Goal: Task Accomplishment & Management: Complete application form

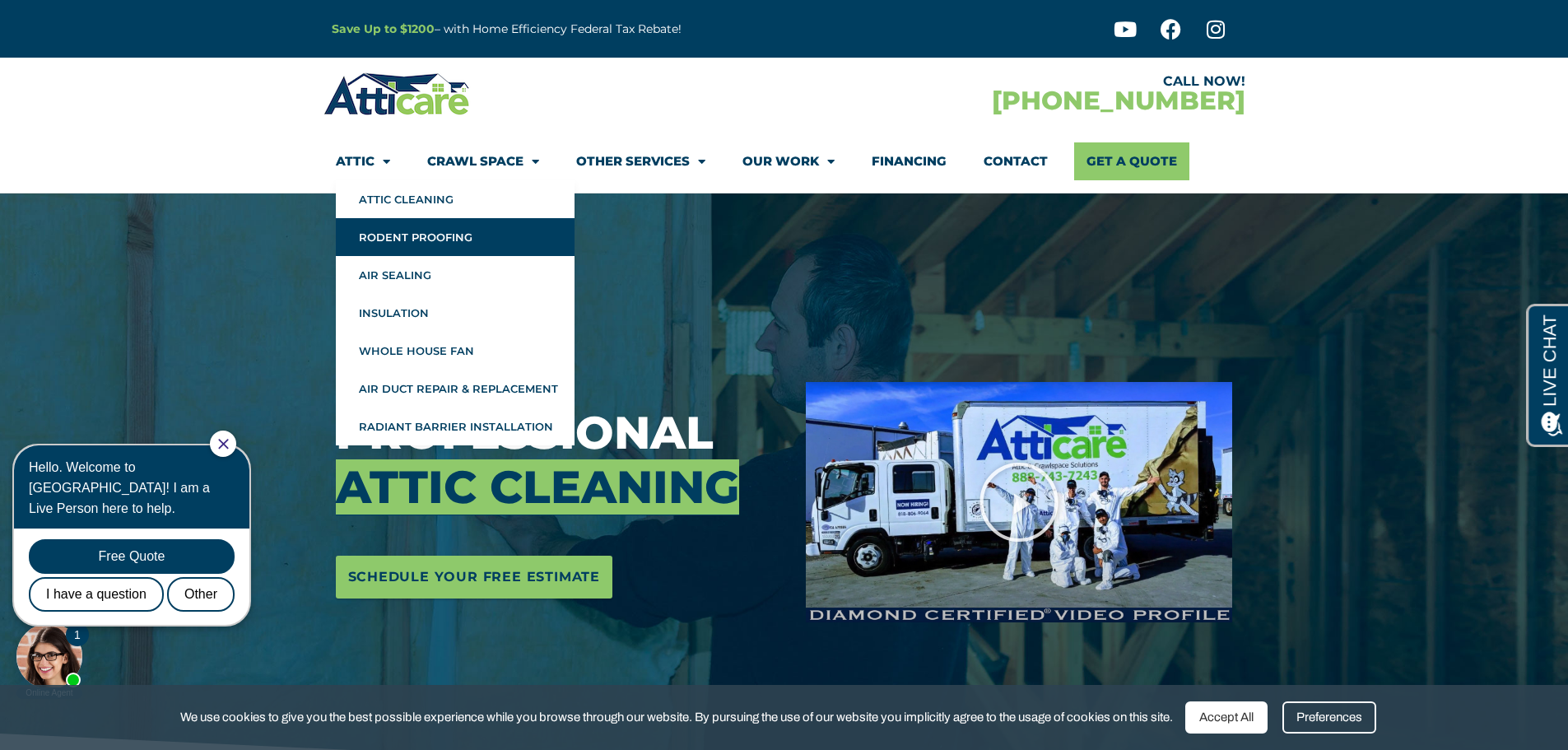
click at [395, 234] on link "Rodent Proofing" at bounding box center [454, 238] width 239 height 38
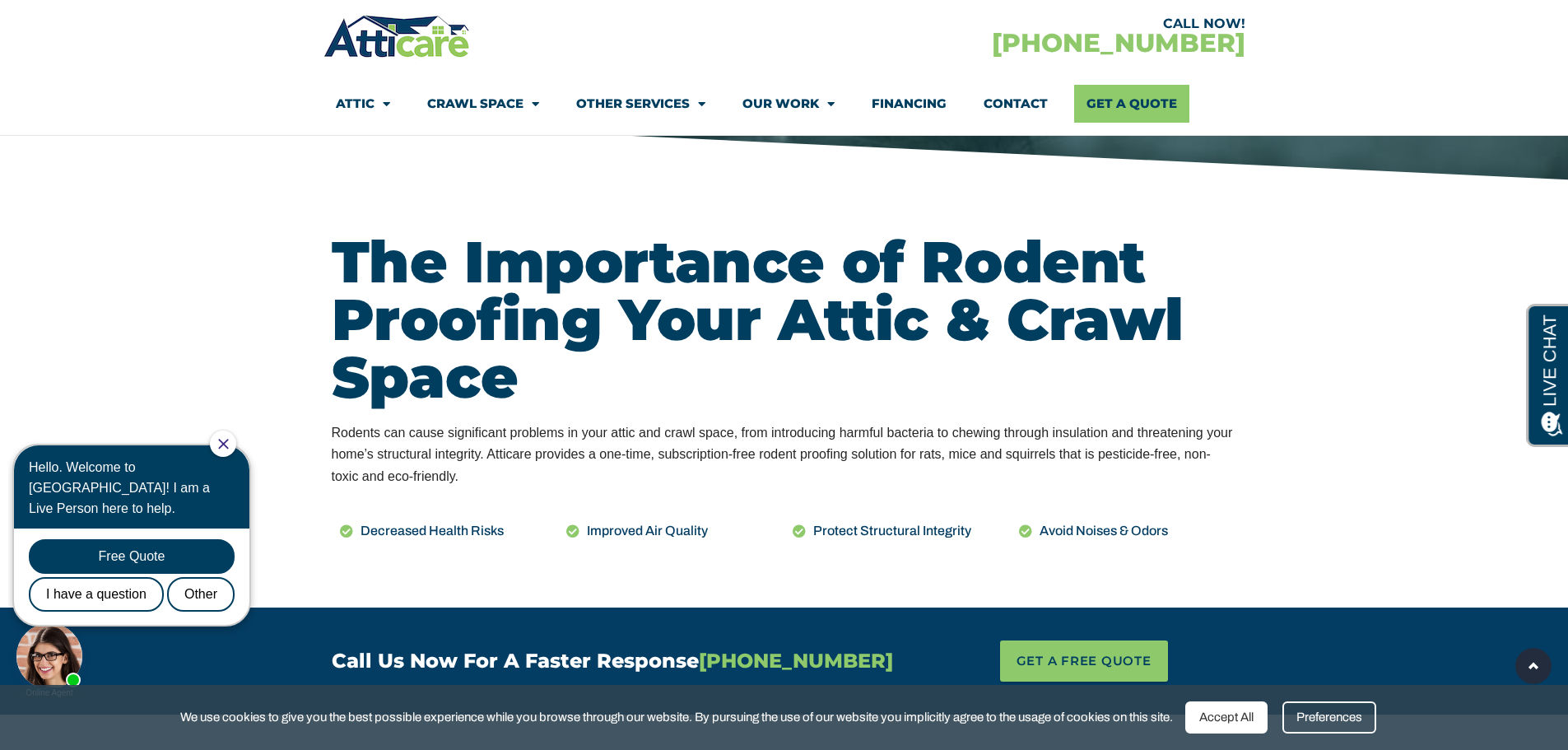
scroll to position [659, 0]
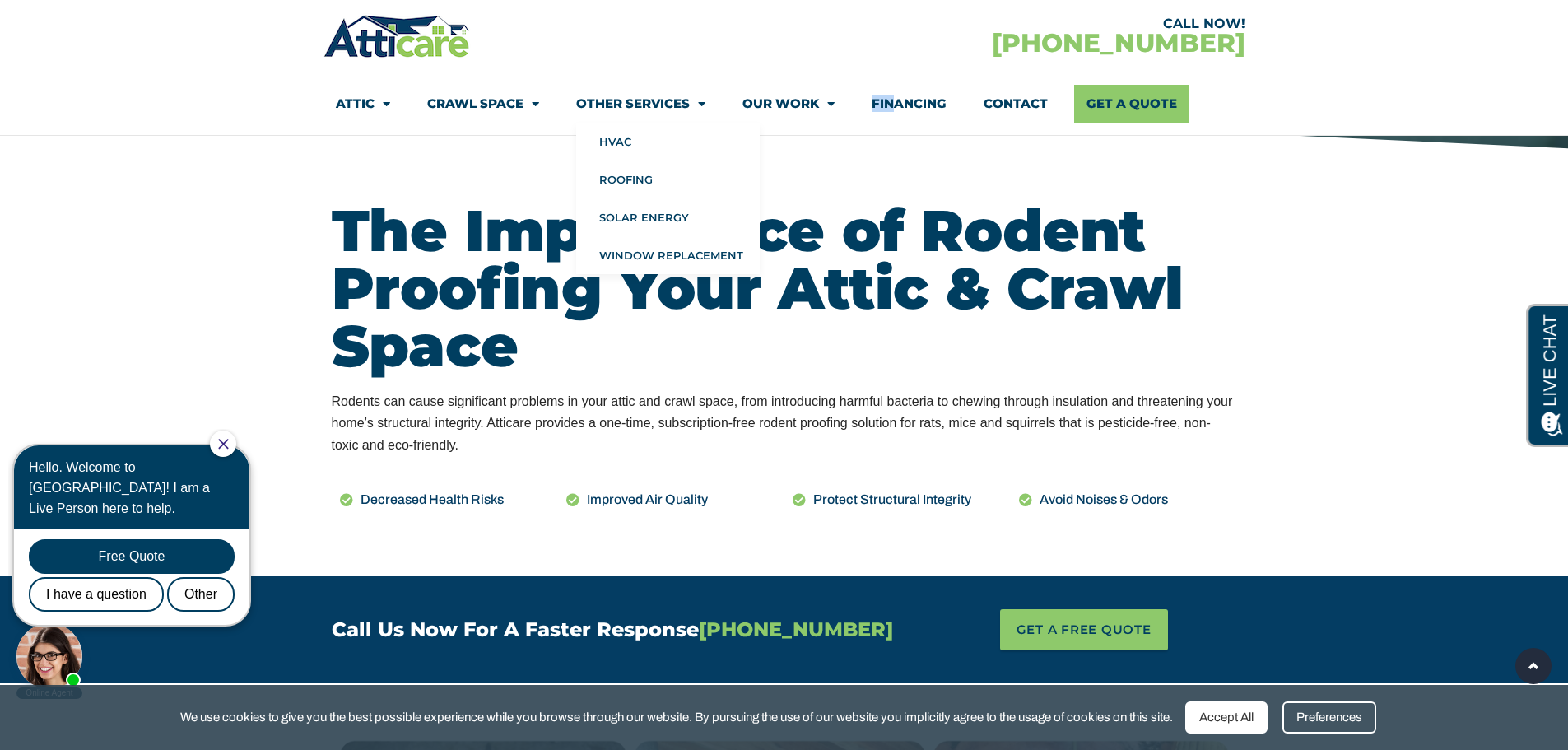
click at [893, 100] on li "Financing" at bounding box center [909, 104] width 112 height 38
click at [912, 101] on link "Financing" at bounding box center [908, 104] width 75 height 38
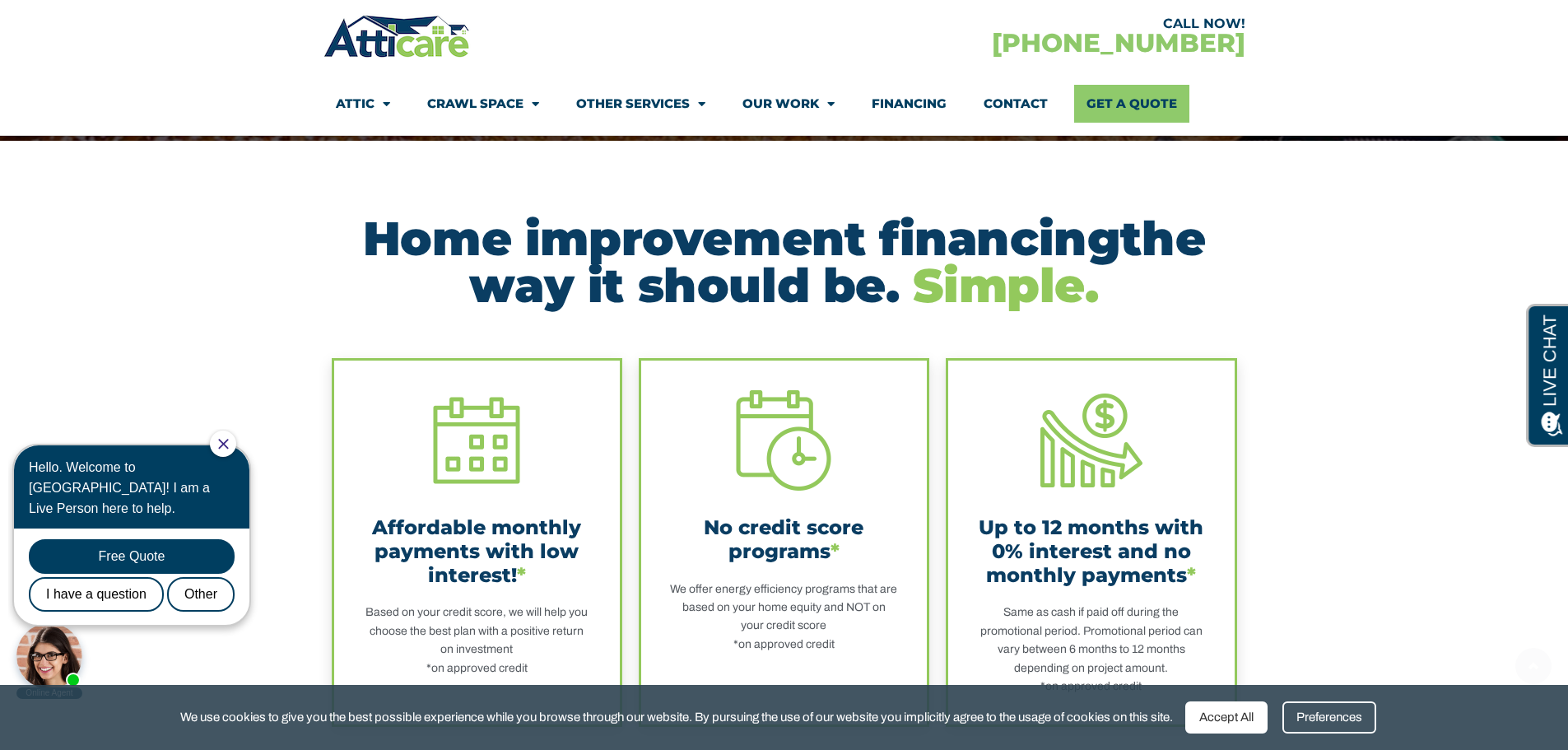
scroll to position [330, 0]
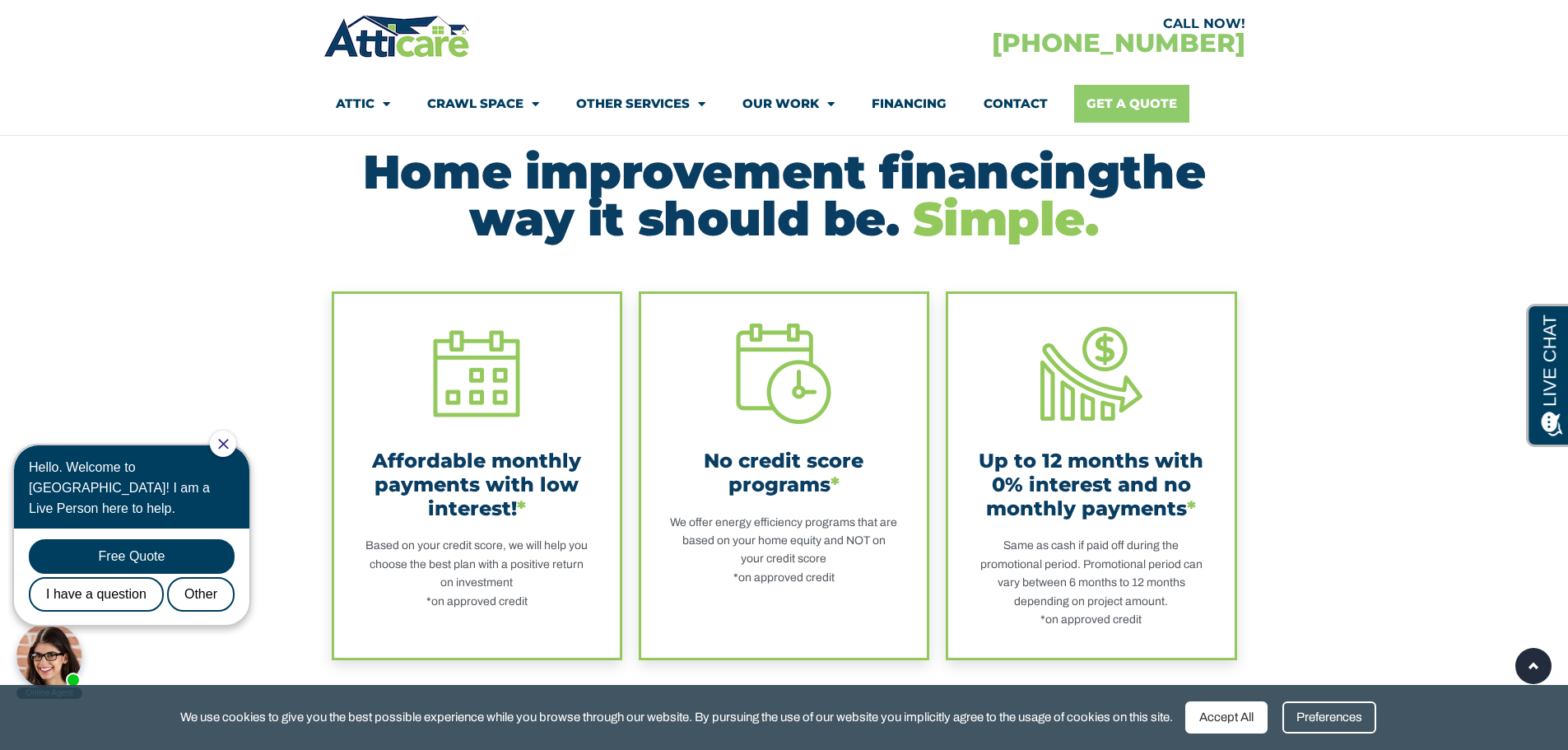
click at [1134, 102] on link "Get A Quote" at bounding box center [1132, 104] width 115 height 38
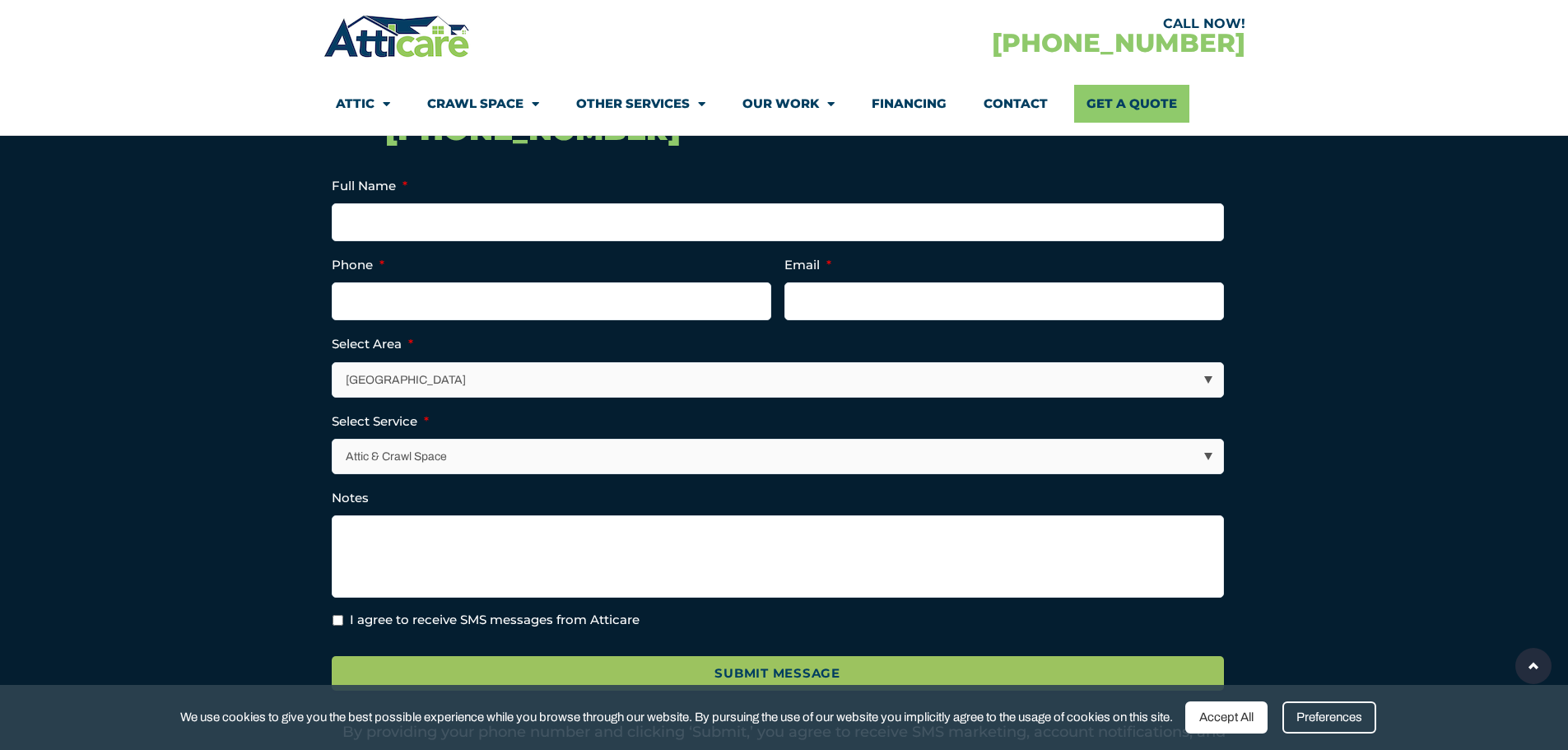
scroll to position [659, 0]
